Goal: Transaction & Acquisition: Book appointment/travel/reservation

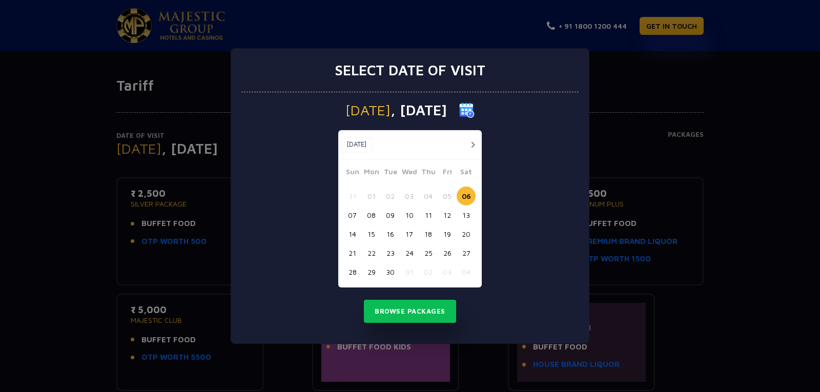
click at [748, 92] on div "Select date of visit [DATE] [DATE] [DATE] Sun Mon Tue Wed Thu Fri Sat 31 01 02 …" at bounding box center [410, 196] width 820 height 392
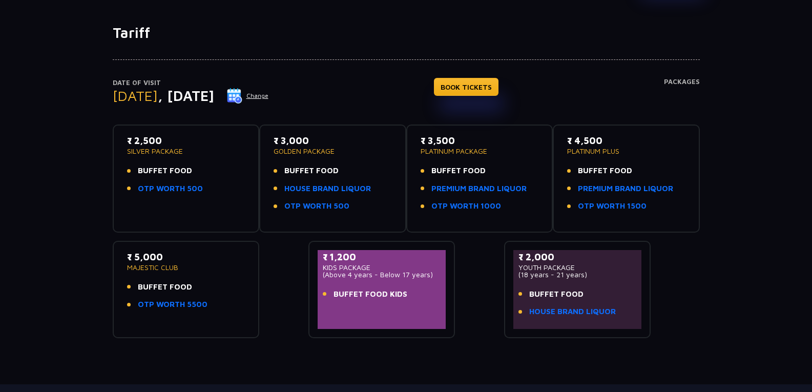
scroll to position [102, 0]
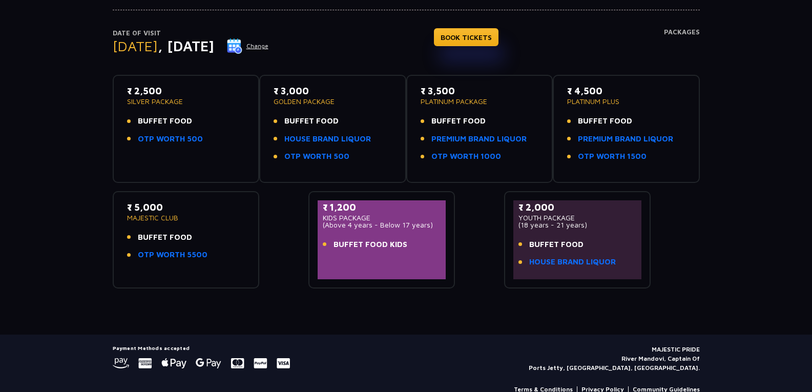
drag, startPoint x: 131, startPoint y: 218, endPoint x: 185, endPoint y: 218, distance: 54.3
click at [184, 218] on p "MAJESTIC CLUB" at bounding box center [186, 217] width 118 height 7
click at [188, 216] on p "MAJESTIC CLUB" at bounding box center [186, 217] width 118 height 7
click at [240, 214] on p "MAJESTIC CLUB" at bounding box center [186, 217] width 118 height 7
drag, startPoint x: 175, startPoint y: 214, endPoint x: 151, endPoint y: 219, distance: 25.1
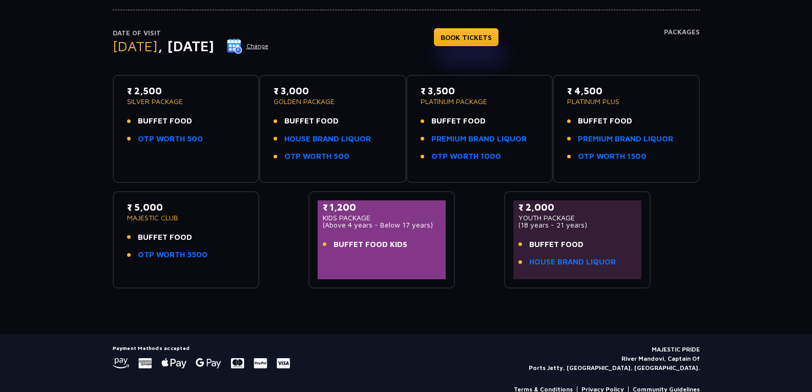
click at [151, 219] on div "₹ 5,000 MAJESTIC CLUB" at bounding box center [186, 210] width 118 height 21
click at [172, 218] on p "MAJESTIC CLUB" at bounding box center [186, 217] width 118 height 7
click at [172, 217] on p "MAJESTIC CLUB" at bounding box center [186, 217] width 118 height 7
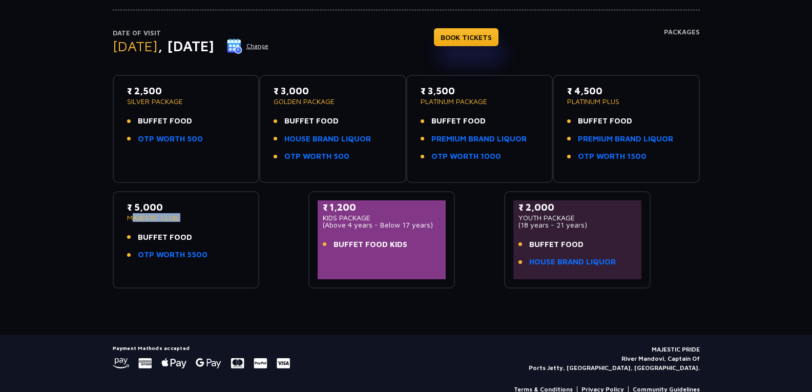
click at [171, 215] on p "MAJESTIC CLUB" at bounding box center [186, 217] width 118 height 7
click at [189, 219] on p "MAJESTIC CLUB" at bounding box center [186, 217] width 118 height 7
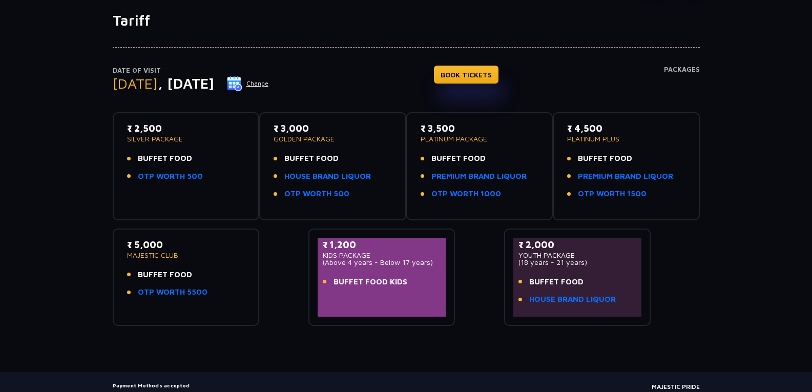
scroll to position [20, 0]
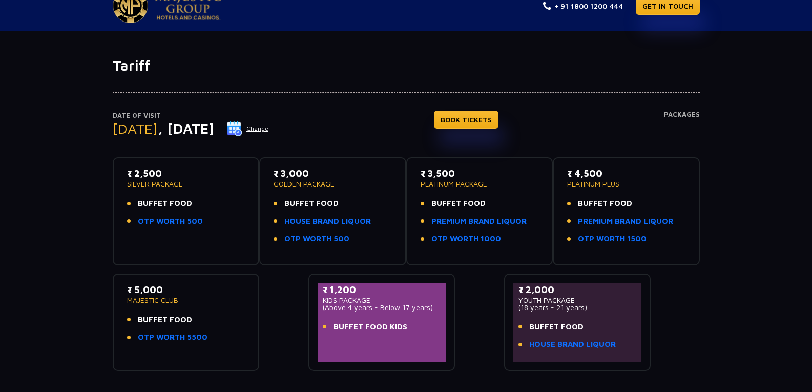
click at [269, 126] on button "Change" at bounding box center [247, 128] width 43 height 16
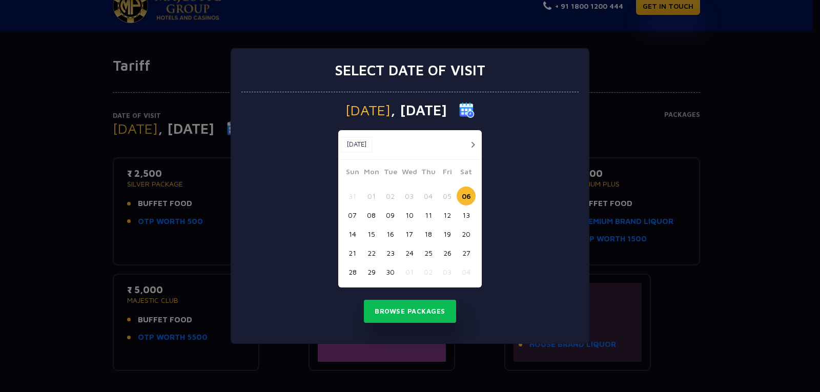
click at [392, 212] on button "09" at bounding box center [390, 214] width 19 height 19
click at [401, 306] on button "Browse Packages" at bounding box center [410, 312] width 92 height 24
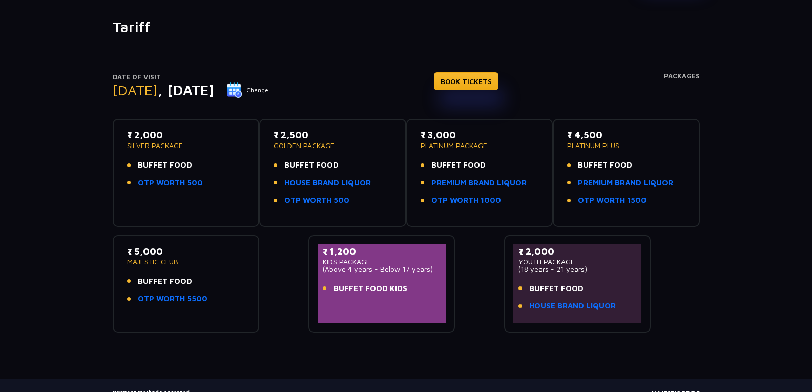
scroll to position [122, 0]
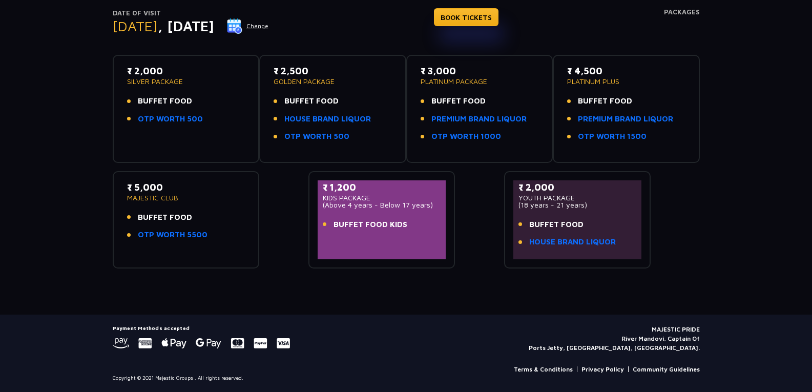
drag, startPoint x: 213, startPoint y: 241, endPoint x: 116, endPoint y: 200, distance: 105.3
click at [120, 187] on div "₹ 5,000 MAJESTIC CLUB BUFFET FOOD OTP WORTH 5500" at bounding box center [186, 219] width 147 height 97
click at [116, 211] on div "₹ 5,000 MAJESTIC CLUB BUFFET FOOD OTP WORTH 5500" at bounding box center [186, 219] width 147 height 97
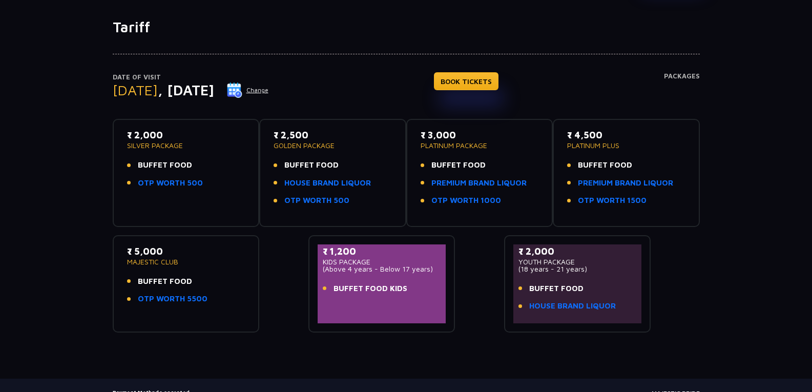
scroll to position [0, 0]
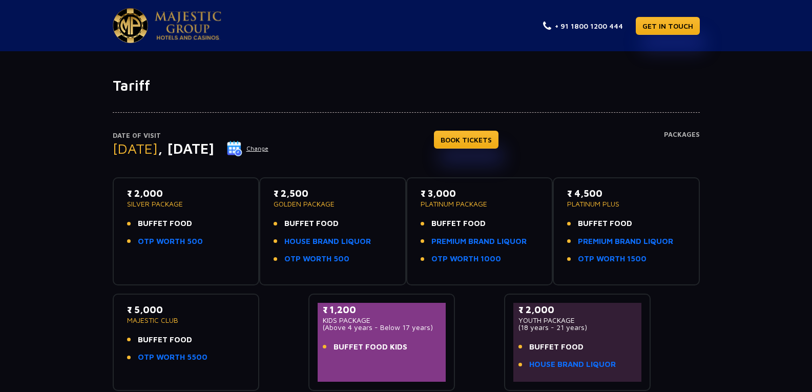
click at [269, 145] on button "Change" at bounding box center [247, 148] width 43 height 16
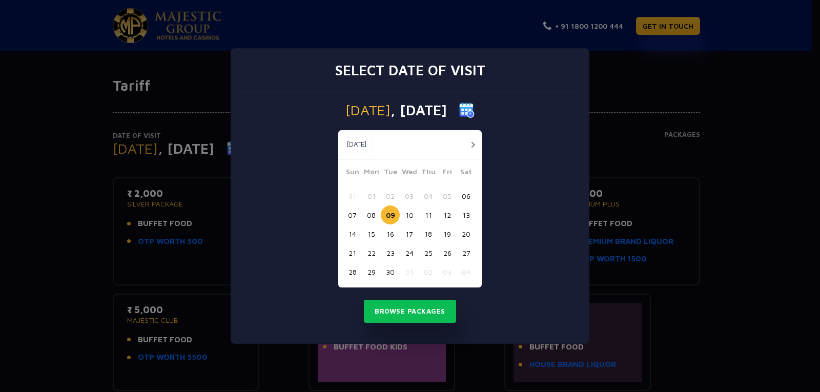
click at [406, 215] on button "10" at bounding box center [409, 214] width 19 height 19
click at [402, 311] on button "Browse Packages" at bounding box center [410, 312] width 92 height 24
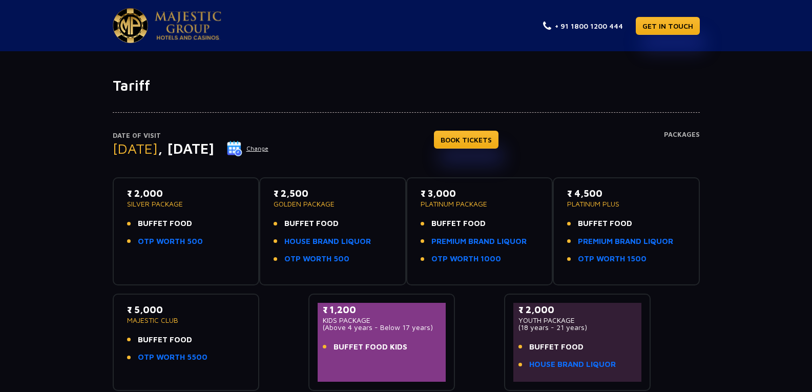
click at [269, 148] on button "Change" at bounding box center [247, 148] width 43 height 16
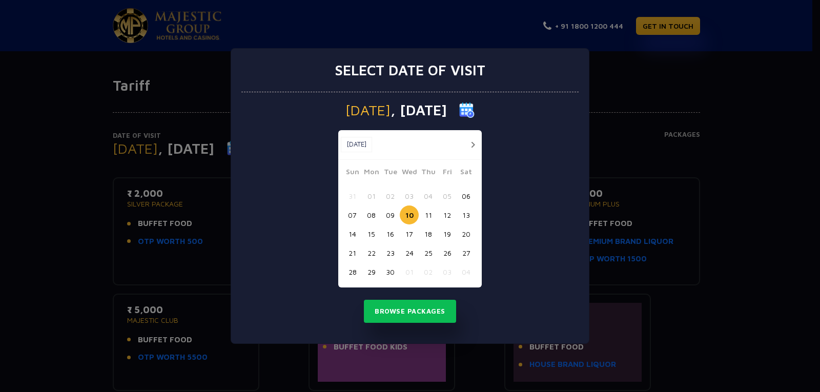
drag, startPoint x: 629, startPoint y: 132, endPoint x: 669, endPoint y: 130, distance: 40.0
click at [635, 132] on div "Select date of visit [DATE] [DATE] [DATE] Sun Mon Tue Wed Thu Fri Sat 31 01 02 …" at bounding box center [410, 196] width 820 height 392
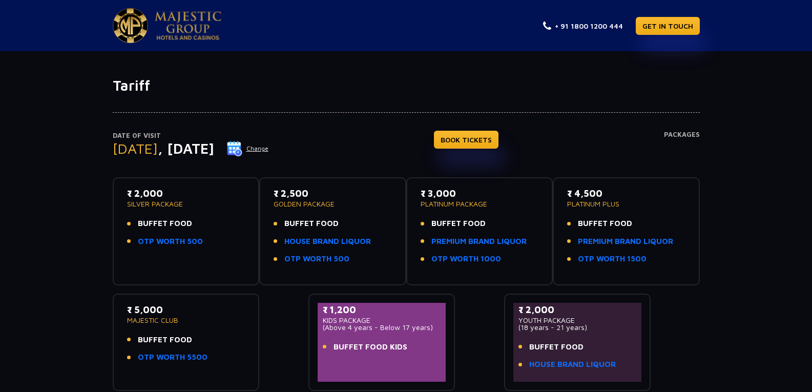
click at [678, 133] on h4 "Packages" at bounding box center [682, 149] width 36 height 37
click at [562, 152] on div "Date of Visit [DATE] Change BOOK TICKETS Packages" at bounding box center [406, 154] width 587 height 47
click at [269, 145] on button "Change" at bounding box center [247, 148] width 43 height 16
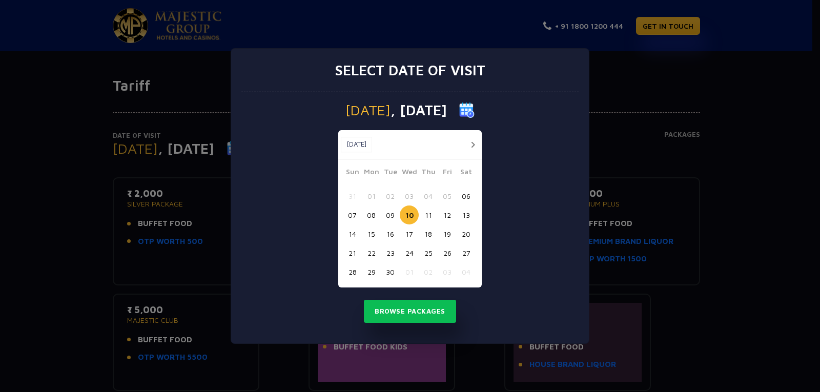
click at [386, 214] on button "09" at bounding box center [390, 214] width 19 height 19
click at [414, 309] on button "Browse Packages" at bounding box center [410, 312] width 92 height 24
